Goal: Information Seeking & Learning: Check status

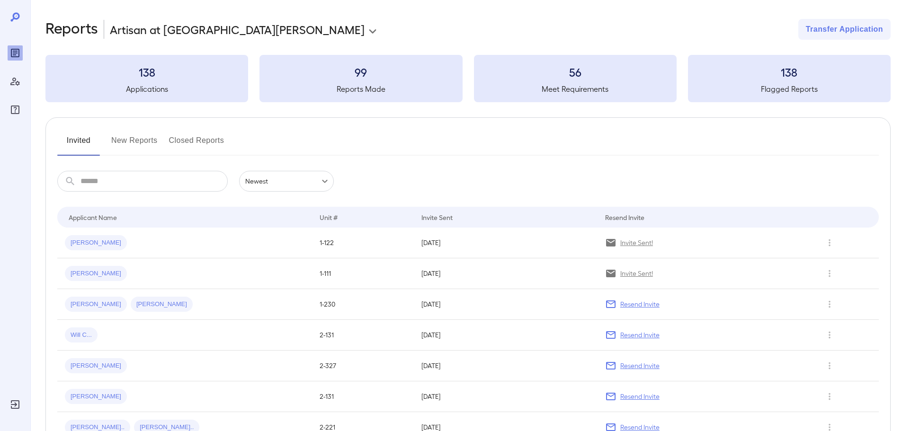
click at [127, 141] on button "New Reports" at bounding box center [134, 144] width 46 height 23
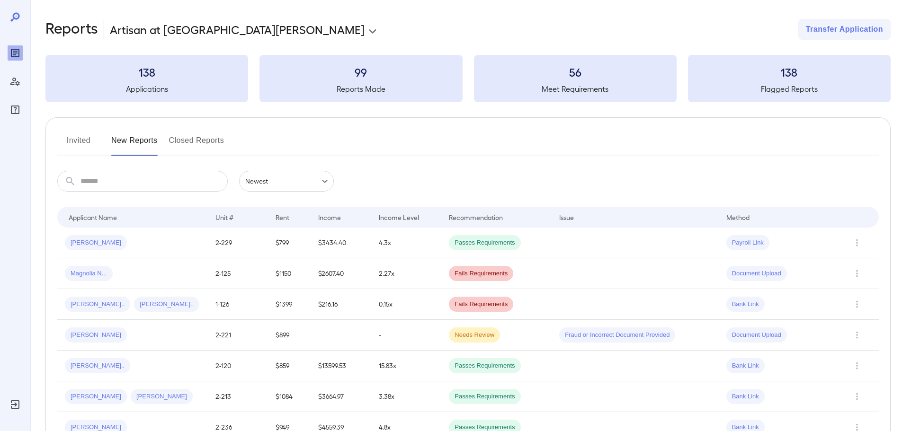
click at [89, 146] on button "Invited" at bounding box center [78, 144] width 43 height 23
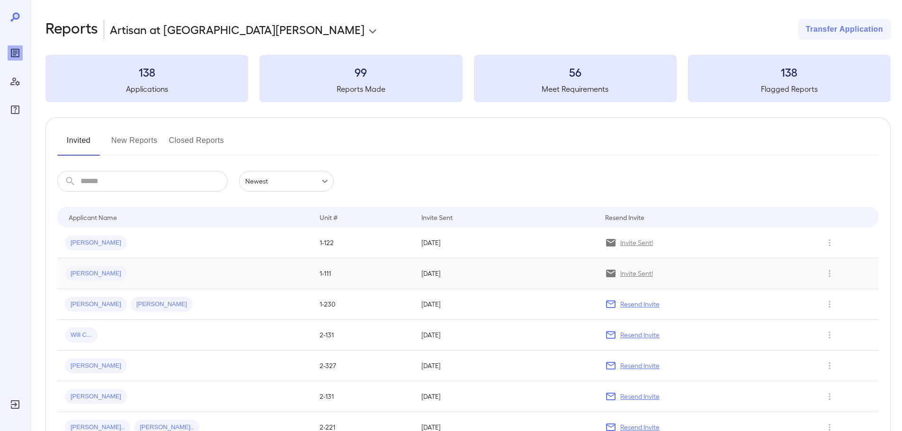
click at [90, 269] on span "[PERSON_NAME]" at bounding box center [96, 273] width 62 height 9
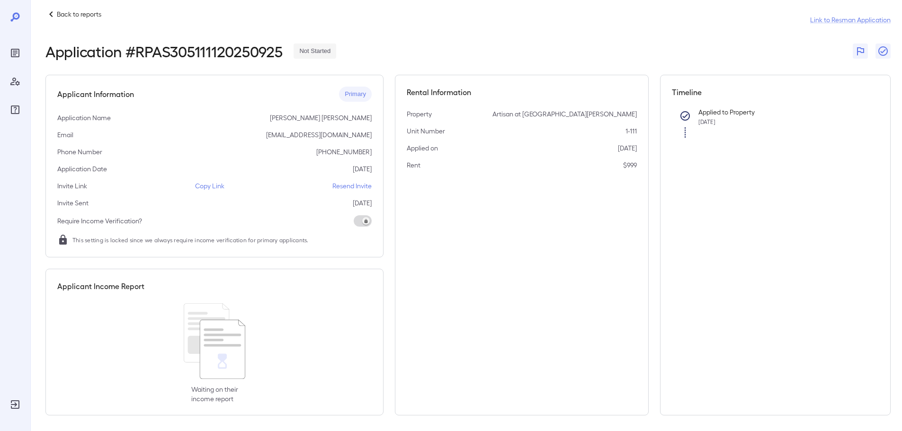
scroll to position [14, 0]
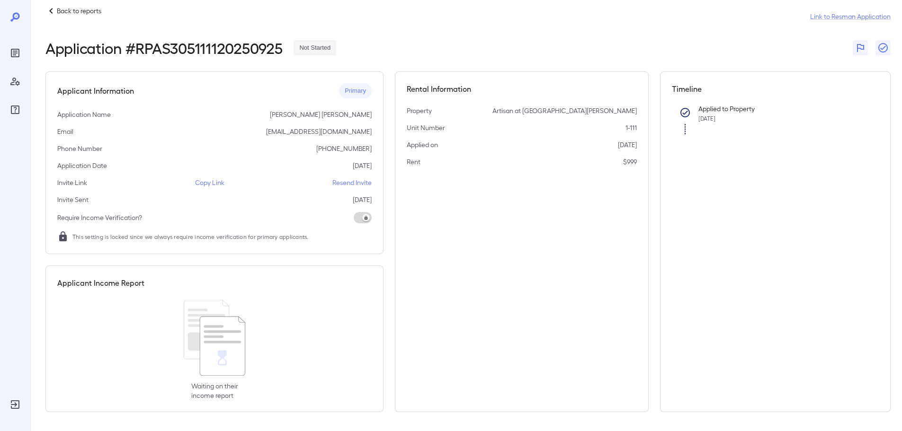
click at [66, 12] on p "Back to reports" at bounding box center [79, 10] width 45 height 9
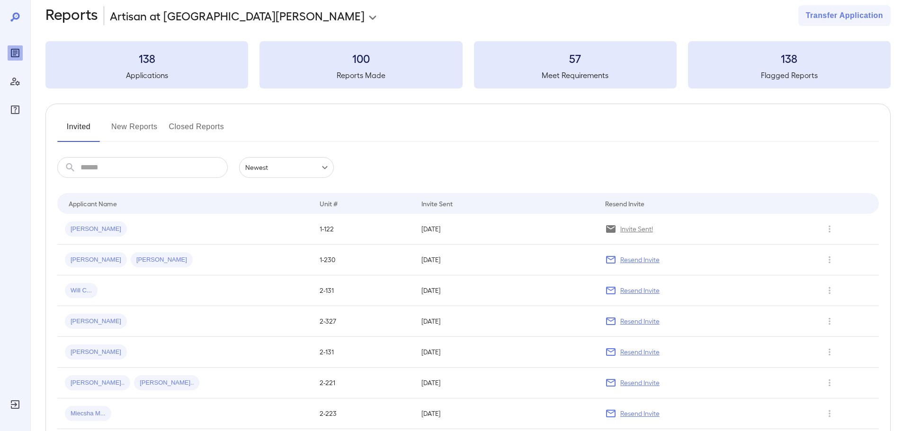
click at [138, 133] on button "New Reports" at bounding box center [134, 130] width 46 height 23
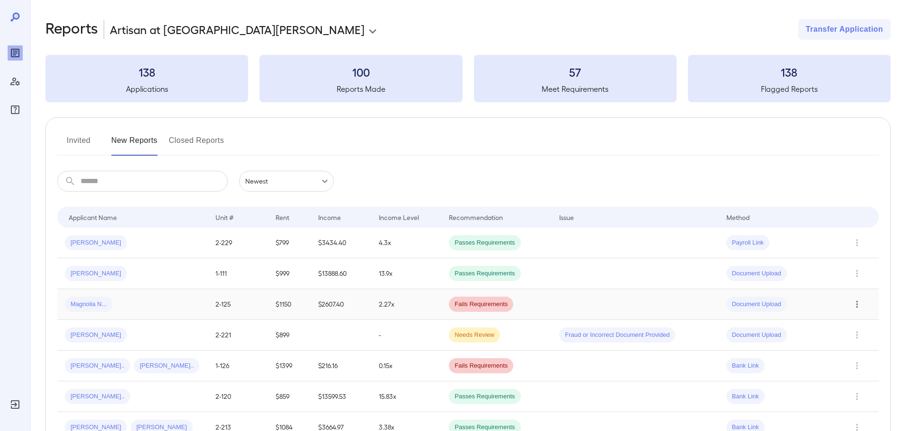
click at [857, 307] on icon "Row Actions" at bounding box center [857, 304] width 2 height 7
click at [852, 324] on li "View Application" at bounding box center [864, 323] width 75 height 15
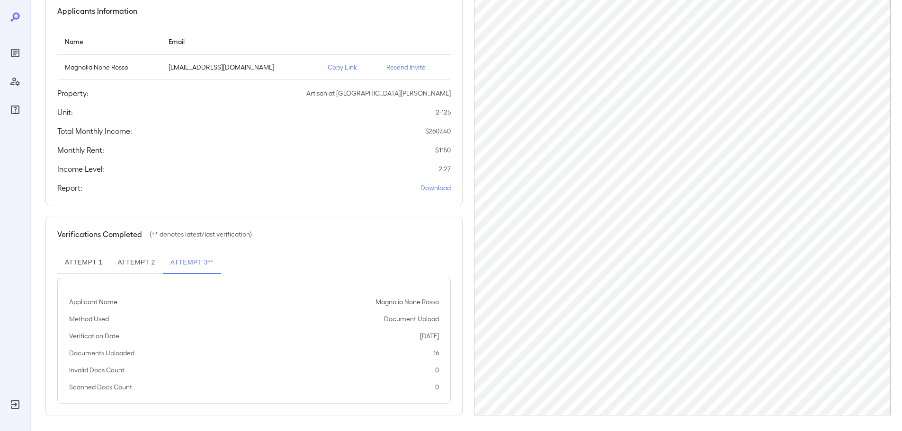
scroll to position [95, 0]
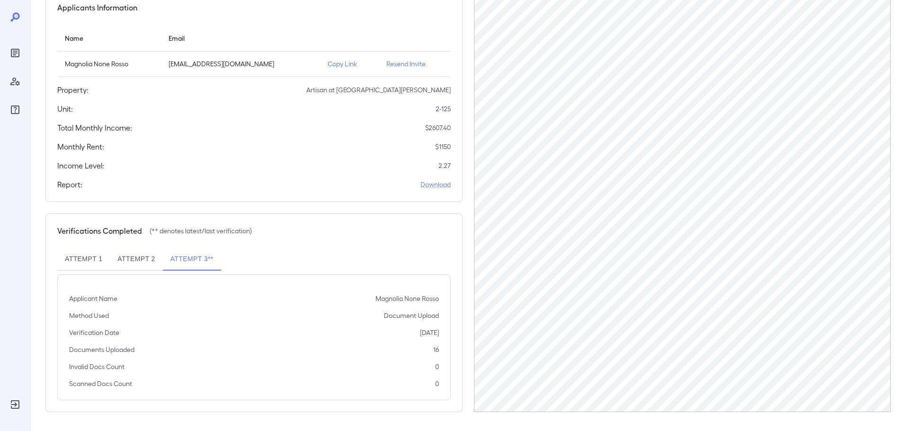
click at [345, 324] on div "Applicant Name Magnolia None Rosso Method Used Document Upload Verification Dat…" at bounding box center [254, 338] width 394 height 126
click at [219, 280] on div "Applicant Name Magnolia None Rosso Method Used Document Upload Verification Dat…" at bounding box center [254, 338] width 394 height 126
click at [130, 258] on button "Attempt 2" at bounding box center [136, 259] width 53 height 23
click at [77, 258] on button "Attempt 1" at bounding box center [83, 259] width 53 height 23
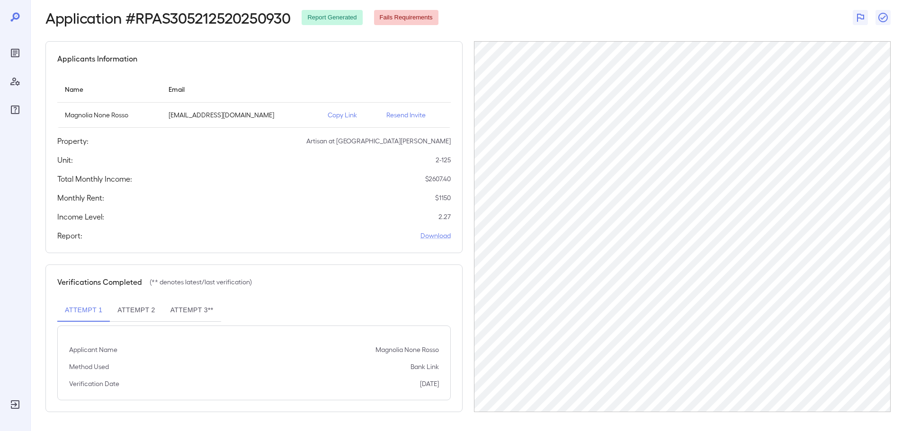
scroll to position [44, 0]
